Goal: Transaction & Acquisition: Purchase product/service

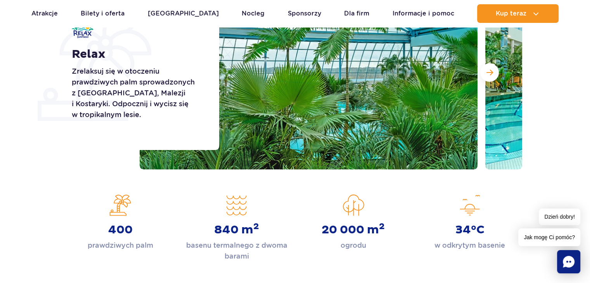
scroll to position [116, 0]
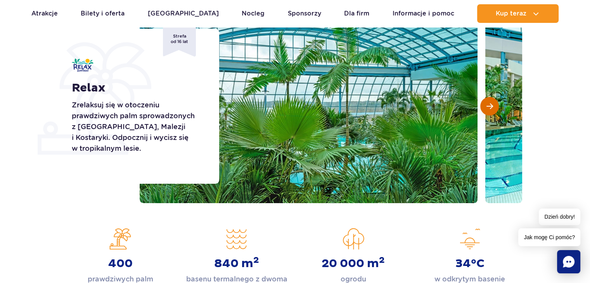
click at [497, 106] on button "Następny slajd" at bounding box center [489, 106] width 19 height 19
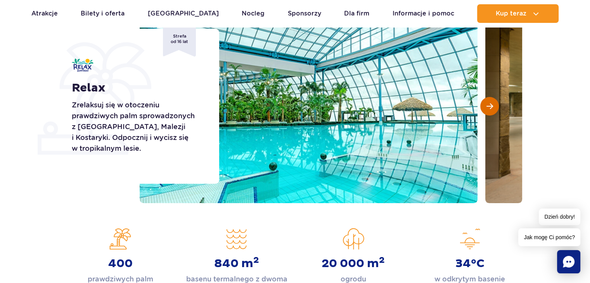
click at [497, 106] on button "Następny slajd" at bounding box center [489, 106] width 19 height 19
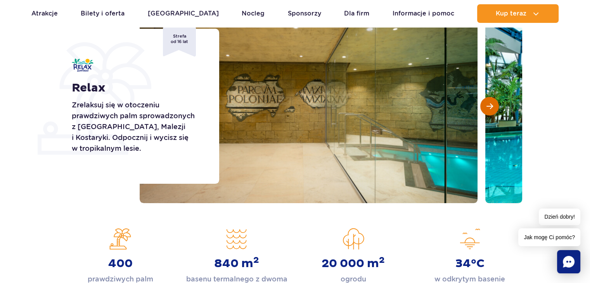
click at [497, 106] on button "Następny slajd" at bounding box center [489, 106] width 19 height 19
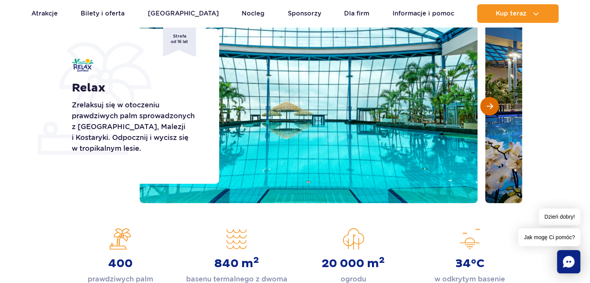
click at [497, 106] on button "Następny slajd" at bounding box center [489, 106] width 19 height 19
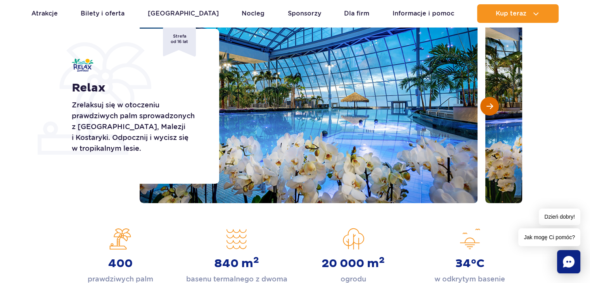
click at [497, 106] on button "Następny slajd" at bounding box center [489, 106] width 19 height 19
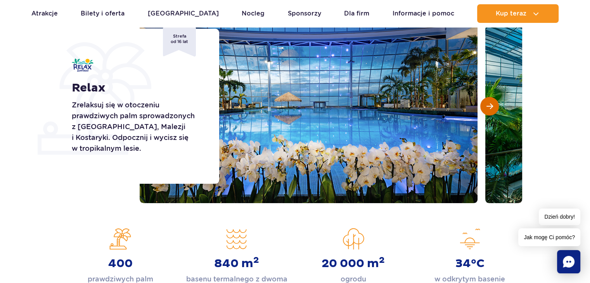
click at [497, 106] on button "Następny slajd" at bounding box center [489, 106] width 19 height 19
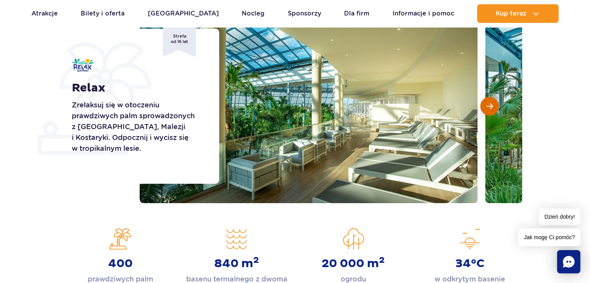
click at [497, 106] on button "Następny slajd" at bounding box center [489, 106] width 19 height 19
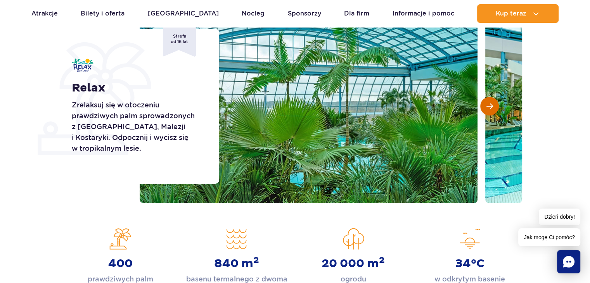
click at [497, 106] on button "Następny slajd" at bounding box center [489, 106] width 19 height 19
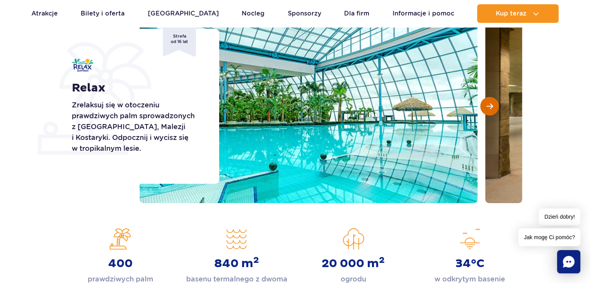
click at [498, 107] on button "Następny slajd" at bounding box center [489, 106] width 19 height 19
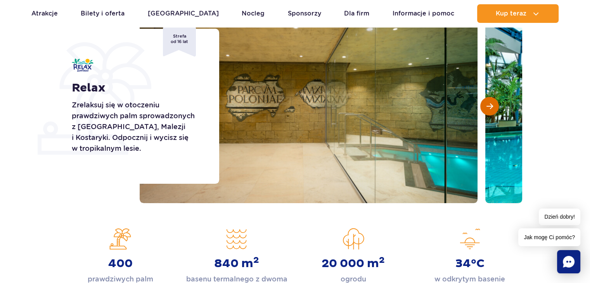
click at [498, 107] on button "Następny slajd" at bounding box center [489, 106] width 19 height 19
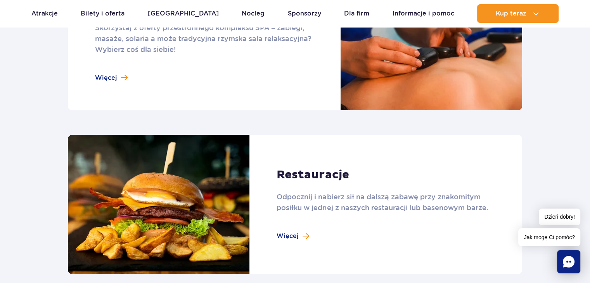
scroll to position [698, 0]
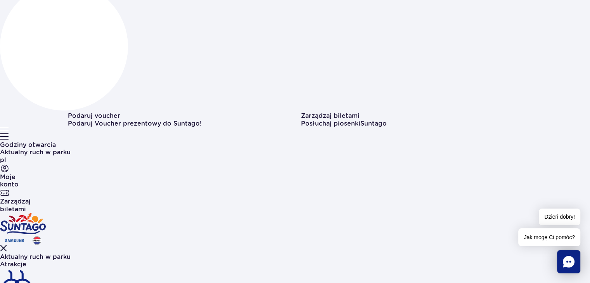
scroll to position [116, 0]
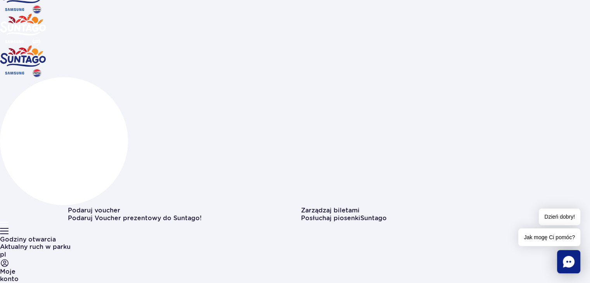
scroll to position [78, 0]
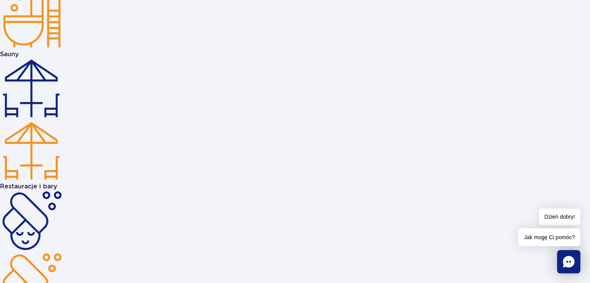
scroll to position [1550, 0]
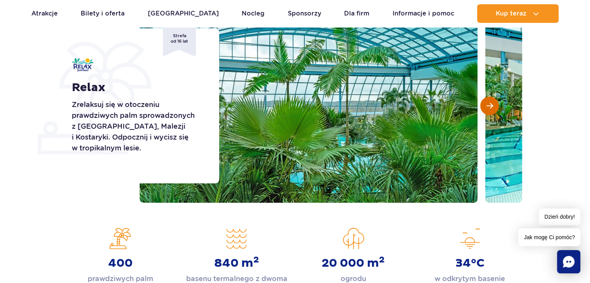
scroll to position [116, 0]
click at [486, 99] on button "Następny slajd" at bounding box center [489, 106] width 19 height 19
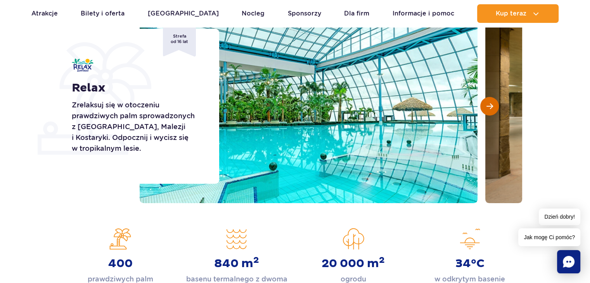
click at [487, 100] on button "Następny slajd" at bounding box center [489, 106] width 19 height 19
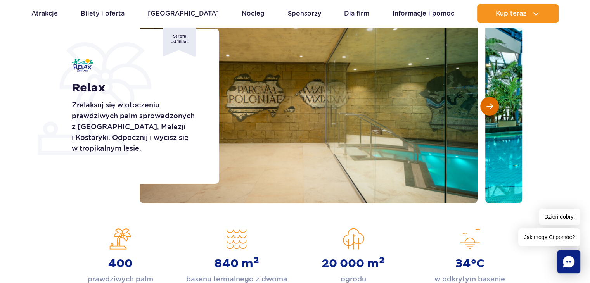
click at [487, 100] on button "Następny slajd" at bounding box center [489, 106] width 19 height 19
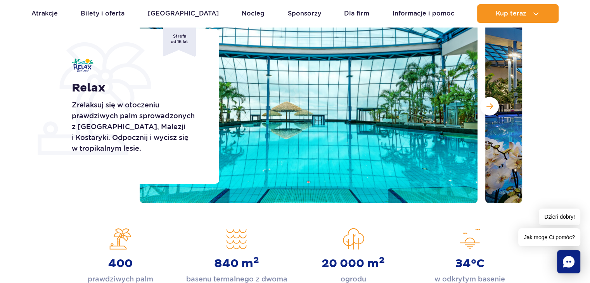
click at [181, 38] on span "Strefa od 16 lat" at bounding box center [179, 42] width 33 height 30
click at [281, 117] on img at bounding box center [309, 106] width 338 height 194
click at [295, 123] on img at bounding box center [309, 106] width 338 height 194
click at [478, 105] on div at bounding box center [331, 106] width 382 height 194
click at [482, 112] on button "Następny slajd" at bounding box center [489, 106] width 19 height 19
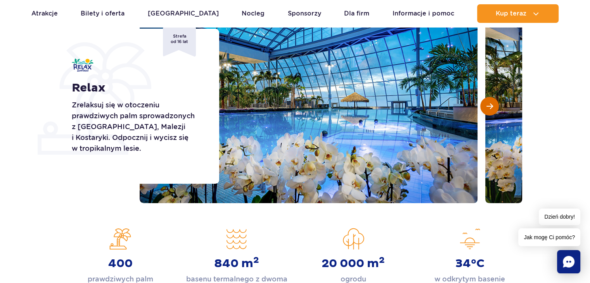
click at [482, 111] on button "Następny slajd" at bounding box center [489, 106] width 19 height 19
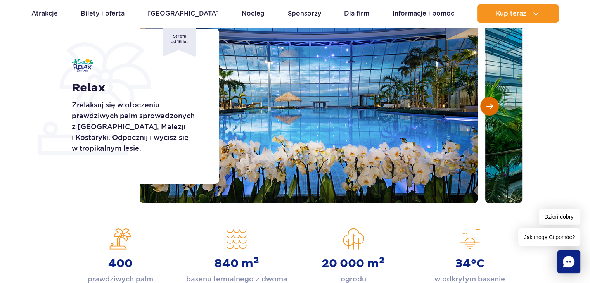
click at [482, 111] on button "Następny slajd" at bounding box center [489, 106] width 19 height 19
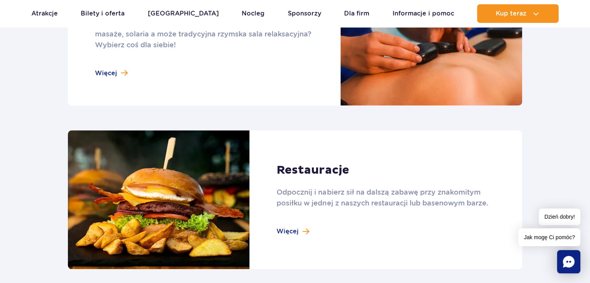
scroll to position [891, 0]
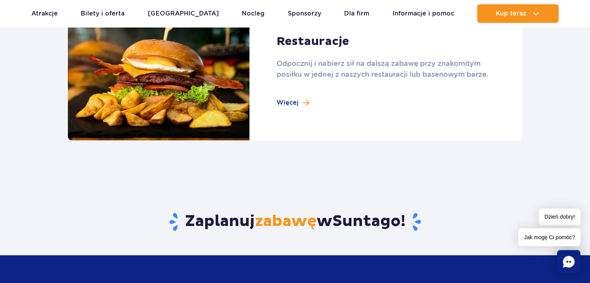
click at [287, 100] on link at bounding box center [295, 71] width 454 height 139
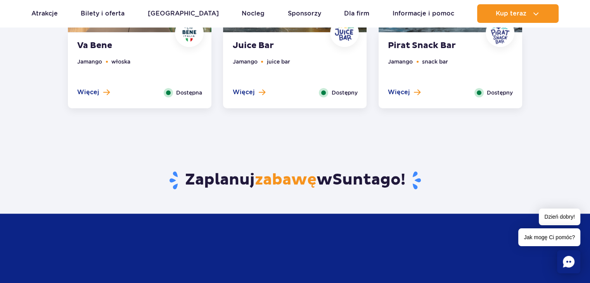
scroll to position [620, 0]
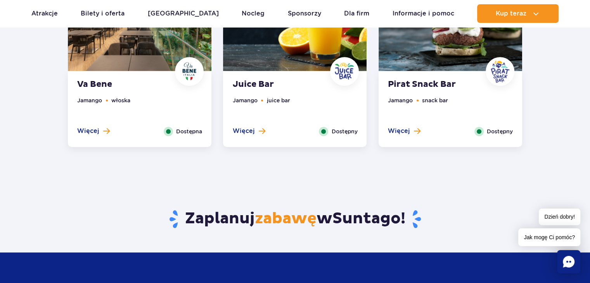
click at [407, 131] on span "Więcej" at bounding box center [399, 131] width 22 height 9
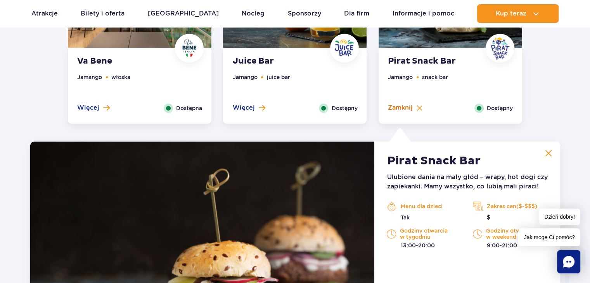
scroll to position [816, 0]
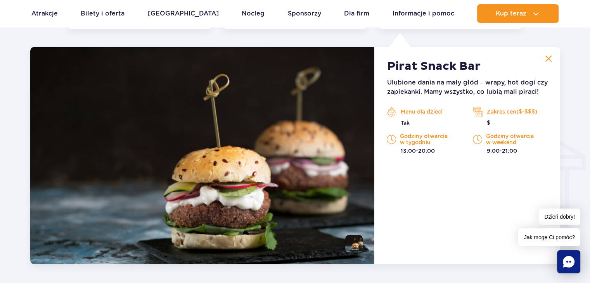
click at [547, 109] on div "Zakres cen($-$$$) $" at bounding box center [510, 116] width 86 height 21
drag, startPoint x: 547, startPoint y: 109, endPoint x: 544, endPoint y: 121, distance: 13.2
click at [547, 109] on div "Zakres cen($-$$$) $" at bounding box center [510, 116] width 86 height 21
click at [518, 113] on p "Zakres cen($-$$$)" at bounding box center [509, 112] width 74 height 12
click at [488, 126] on p "$" at bounding box center [509, 123] width 74 height 8
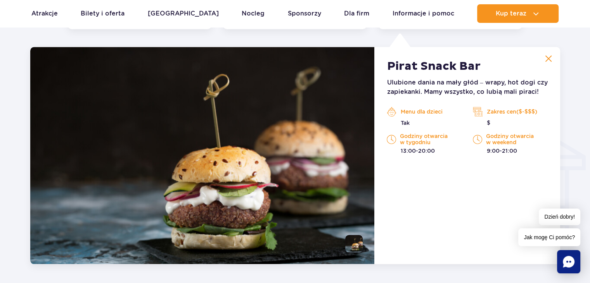
click at [472, 111] on div "Zakres cen($-$$$) $" at bounding box center [510, 116] width 86 height 21
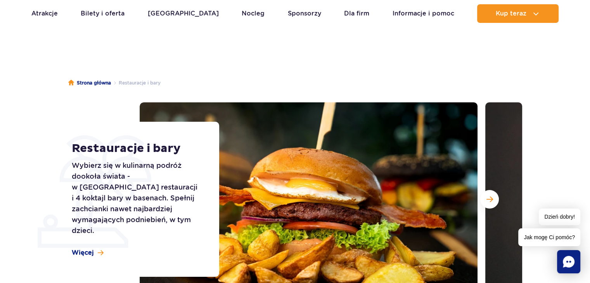
scroll to position [40, 0]
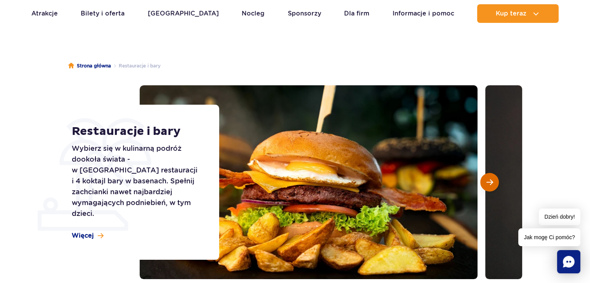
click at [494, 183] on button "Następny slajd" at bounding box center [489, 182] width 19 height 19
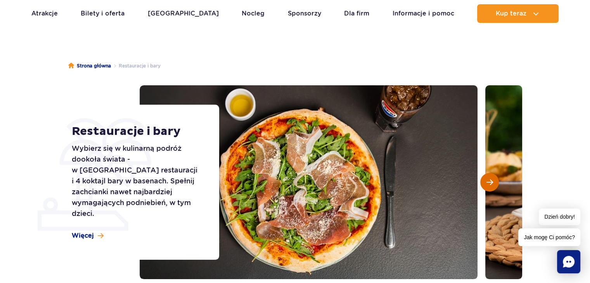
click at [494, 183] on button "Następny slajd" at bounding box center [489, 182] width 19 height 19
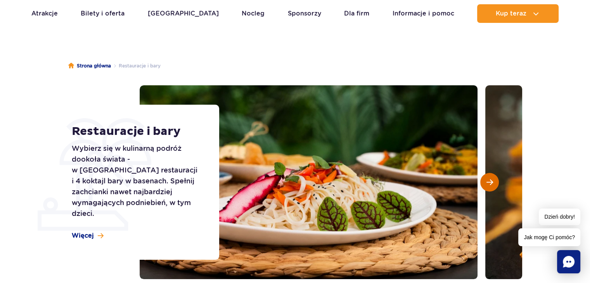
click at [494, 183] on button "Następny slajd" at bounding box center [489, 182] width 19 height 19
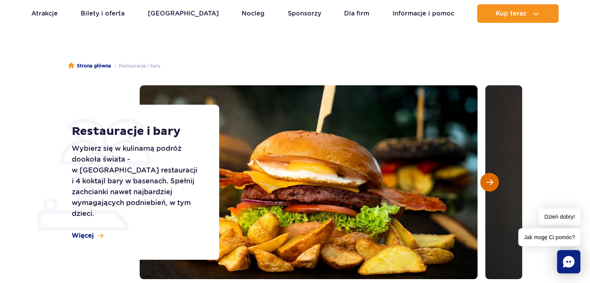
click at [494, 183] on button "Następny slajd" at bounding box center [489, 182] width 19 height 19
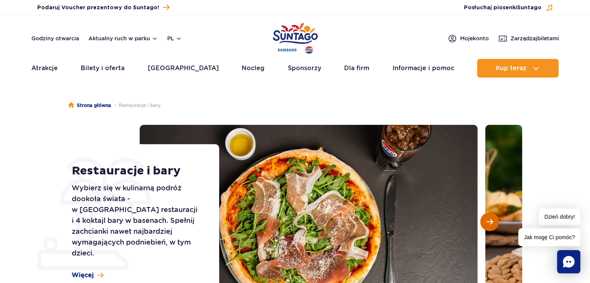
scroll to position [0, 0]
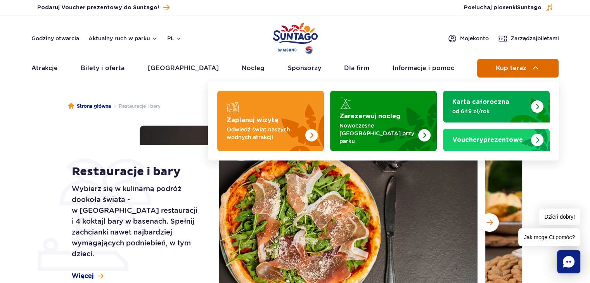
click at [522, 69] on span "Kup teraz" at bounding box center [510, 68] width 31 height 7
click at [522, 68] on span "Kup teraz" at bounding box center [510, 68] width 31 height 7
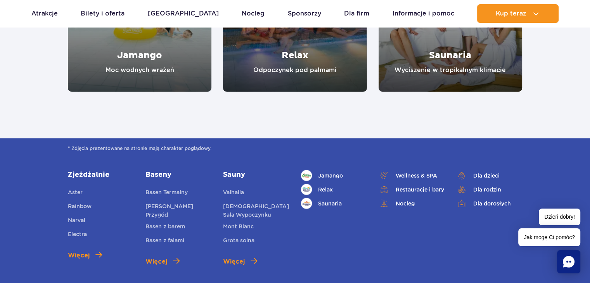
scroll to position [1667, 0]
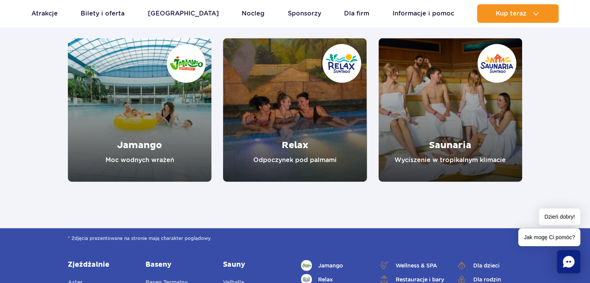
click at [471, 10] on ul "Aktualny ruch w parku Atrakcje Zjeżdżalnie Aster Rainbow Narval Więcej Baseny B…" at bounding box center [294, 13] width 527 height 19
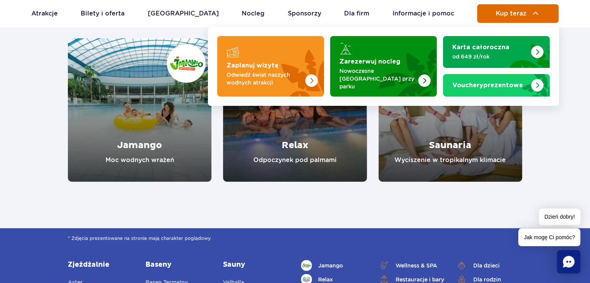
click at [477, 13] on button "Kup teraz" at bounding box center [517, 13] width 81 height 19
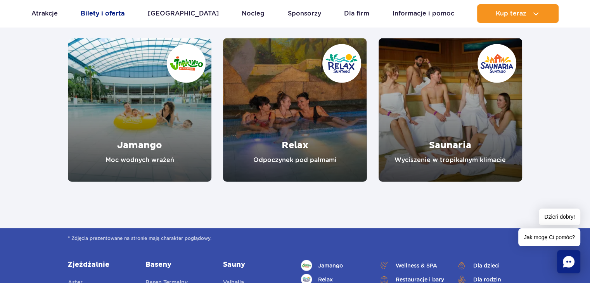
click at [100, 11] on link "Bilety i oferta" at bounding box center [103, 13] width 44 height 19
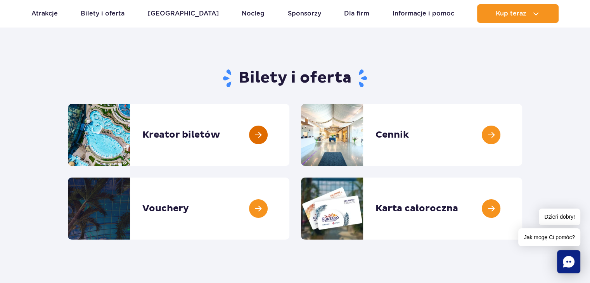
scroll to position [78, 0]
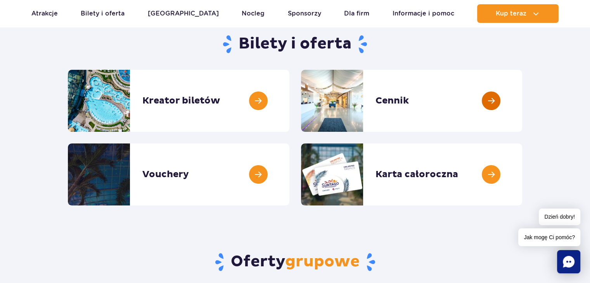
click at [522, 98] on link at bounding box center [522, 101] width 0 height 62
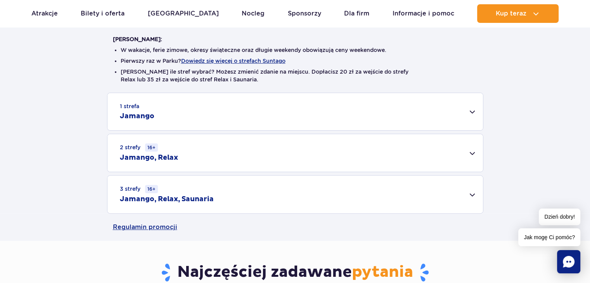
scroll to position [194, 0]
click at [201, 103] on div "1 strefa Jamango" at bounding box center [294, 111] width 375 height 37
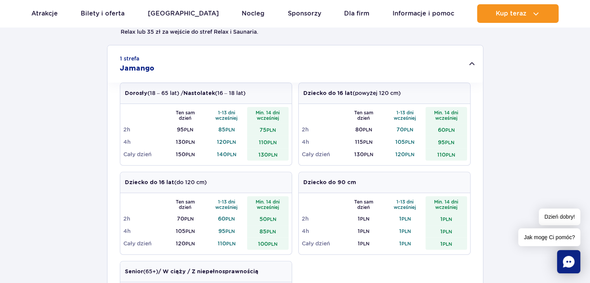
scroll to position [155, 0]
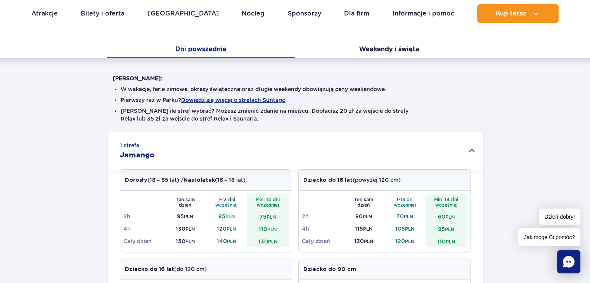
click at [398, 52] on button "Weekendy i święta" at bounding box center [389, 50] width 188 height 16
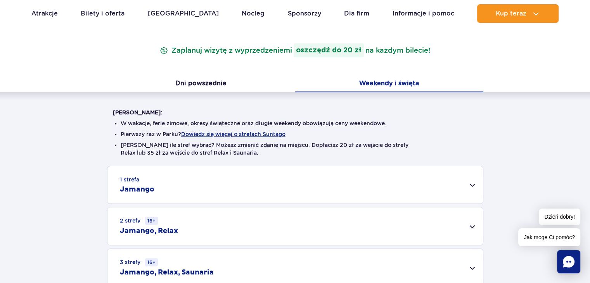
scroll to position [116, 0]
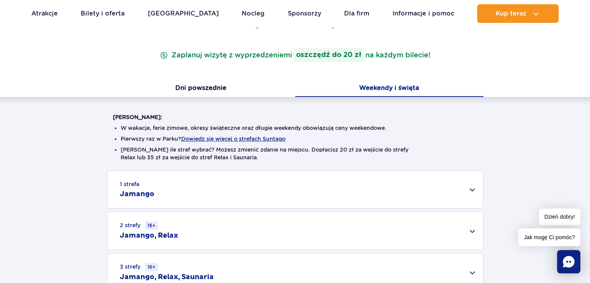
click at [198, 236] on div "2 strefy 16+ Jamango, Relax" at bounding box center [294, 231] width 375 height 38
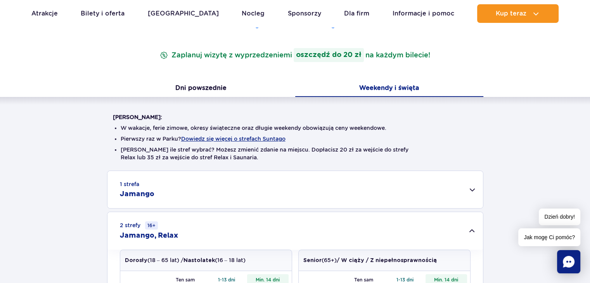
scroll to position [194, 0]
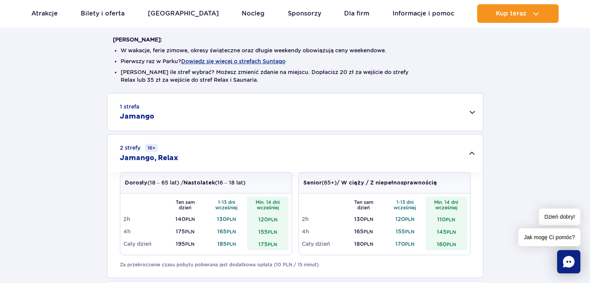
click at [205, 151] on div "2 strefy 16+ Jamango, Relax" at bounding box center [294, 153] width 375 height 38
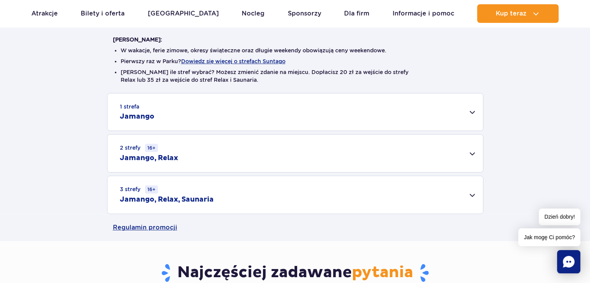
click at [204, 119] on div "1 strefa Jamango" at bounding box center [294, 111] width 375 height 37
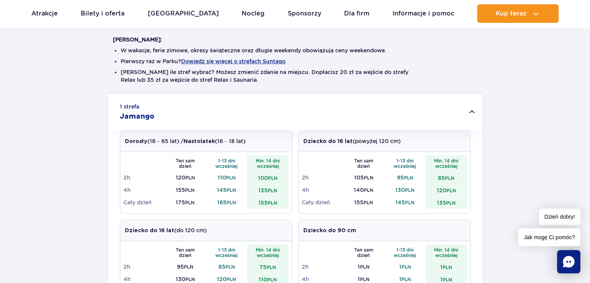
click at [204, 119] on div "1 strefa Jamango" at bounding box center [294, 111] width 375 height 37
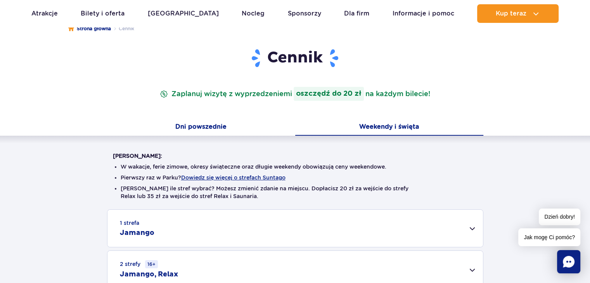
click at [204, 120] on button "Dni powszednie" at bounding box center [201, 127] width 188 height 16
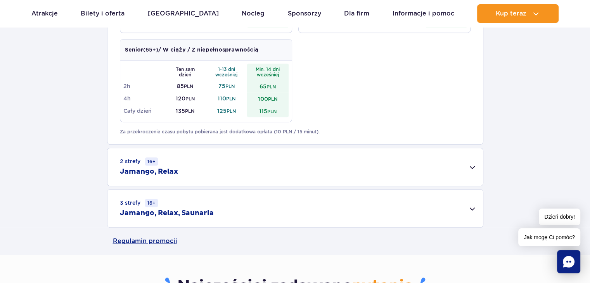
scroll to position [465, 0]
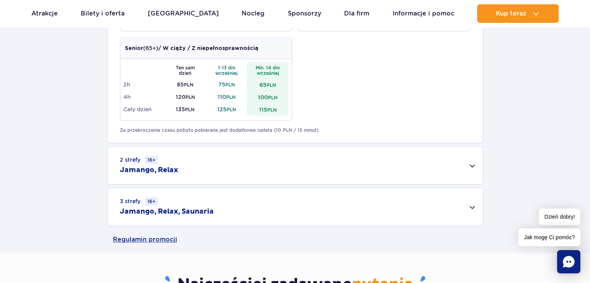
click at [214, 169] on div "2 strefy 16+ Jamango, Relax" at bounding box center [294, 166] width 375 height 38
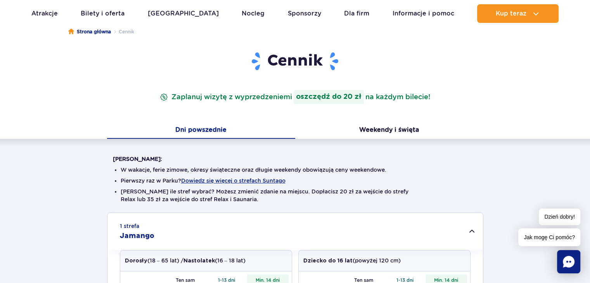
scroll to position [0, 0]
